Goal: Task Accomplishment & Management: Use online tool/utility

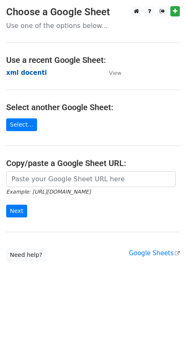
click at [33, 72] on strong "xml docenti" at bounding box center [26, 72] width 41 height 7
click at [36, 72] on strong "xml docenti" at bounding box center [26, 72] width 41 height 7
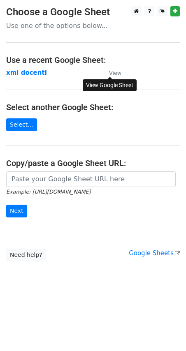
click at [119, 72] on small "View" at bounding box center [115, 73] width 12 height 6
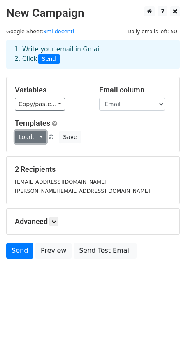
click at [40, 136] on link "Load..." at bounding box center [31, 137] width 32 height 13
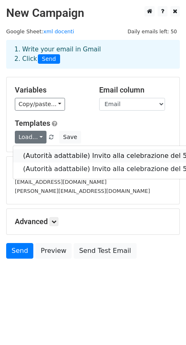
click at [52, 153] on link "(Autorità adattabile) Invito alla celebrazione del 50° anniversario di ENAIP Cu…" at bounding box center [156, 155] width 287 height 13
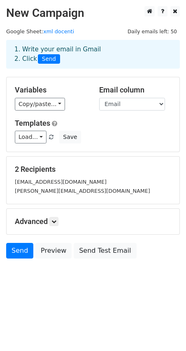
click at [83, 184] on div "[EMAIL_ADDRESS][DOMAIN_NAME]" at bounding box center [93, 181] width 169 height 9
click at [52, 219] on link at bounding box center [53, 221] width 9 height 9
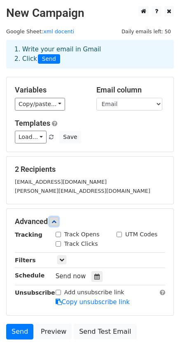
click at [52, 219] on link at bounding box center [53, 221] width 9 height 9
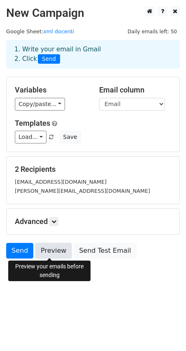
click at [39, 249] on link "Preview" at bounding box center [53, 251] width 36 height 16
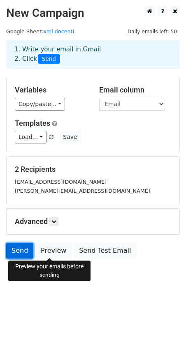
click at [14, 249] on link "Send" at bounding box center [19, 251] width 27 height 16
